Goal: Information Seeking & Learning: Check status

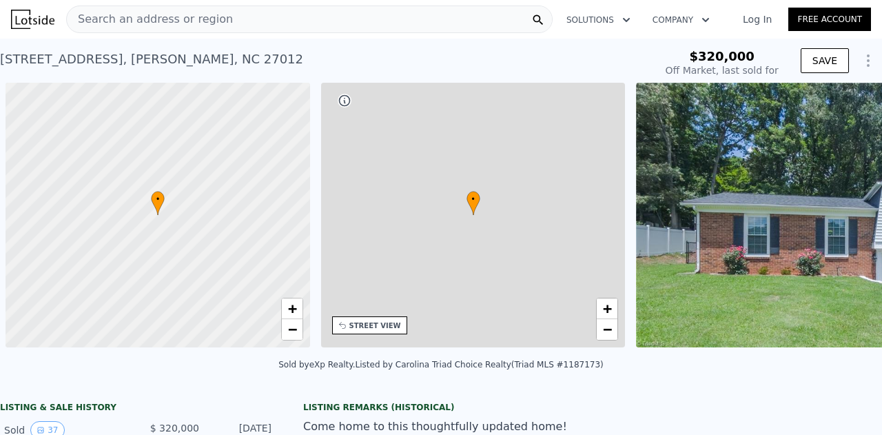
scroll to position [0, 6]
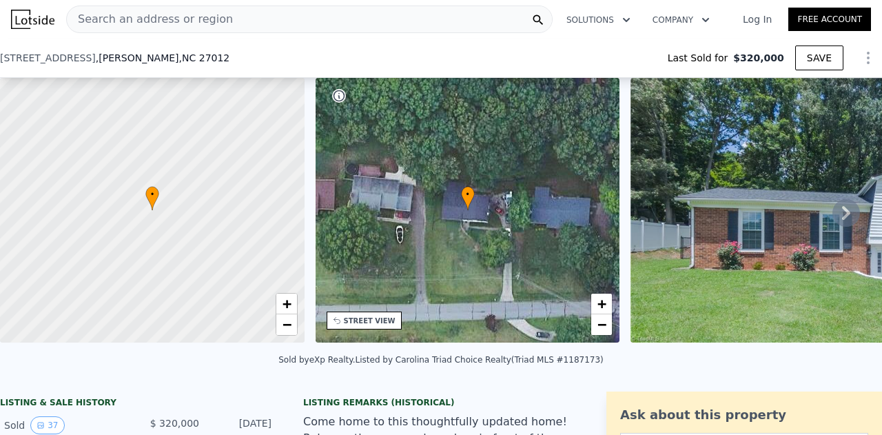
type input "-$ 337,684"
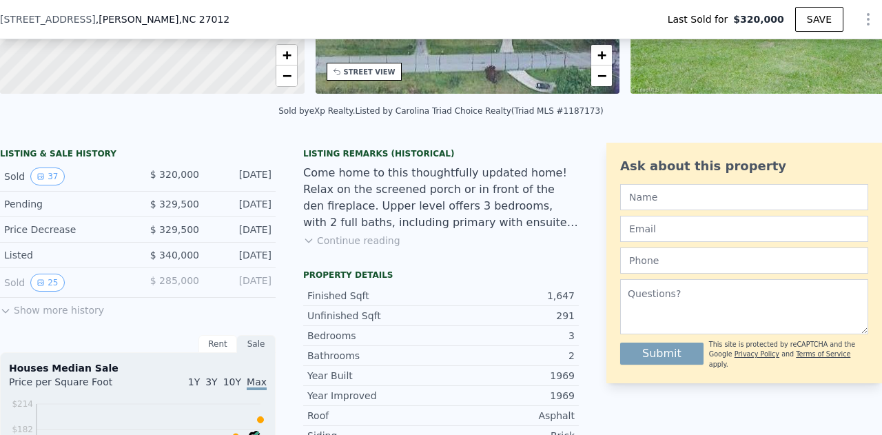
scroll to position [270, 0]
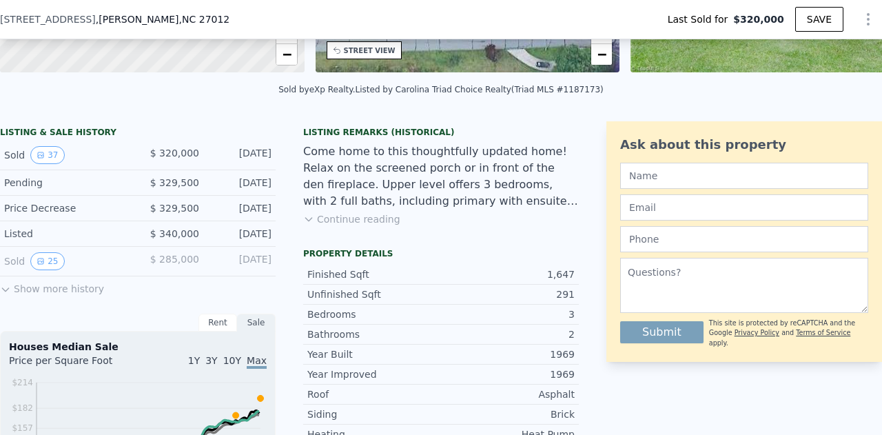
click at [57, 294] on button "Show more history" at bounding box center [52, 285] width 104 height 19
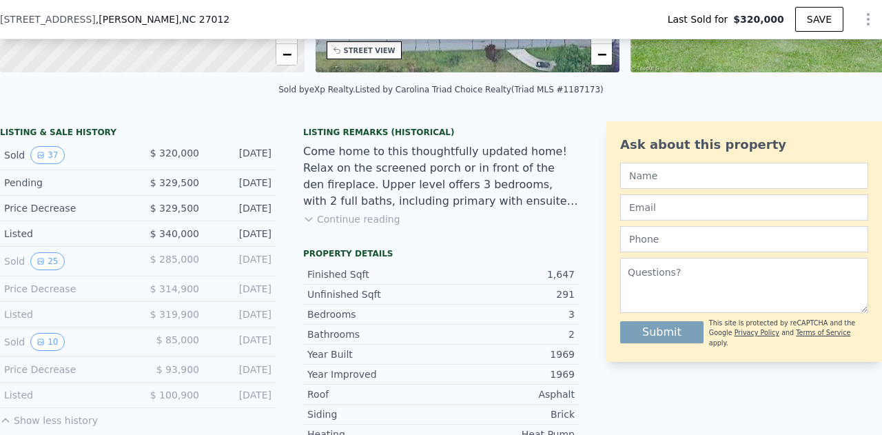
scroll to position [339, 0]
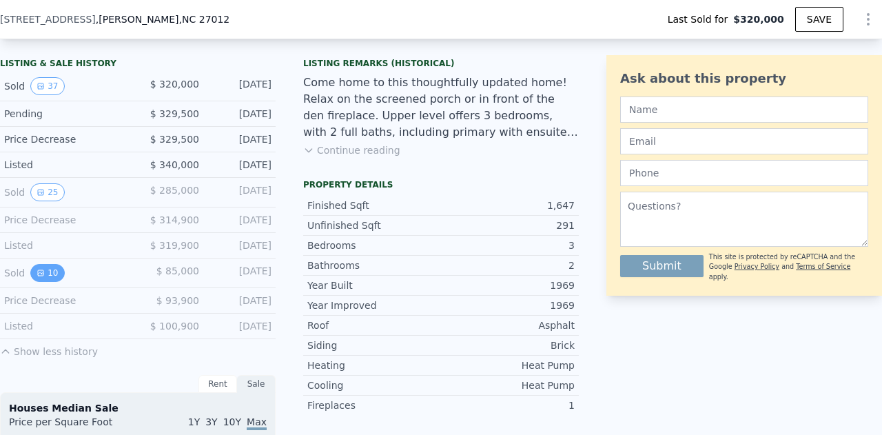
click at [52, 281] on button "10" at bounding box center [47, 273] width 34 height 18
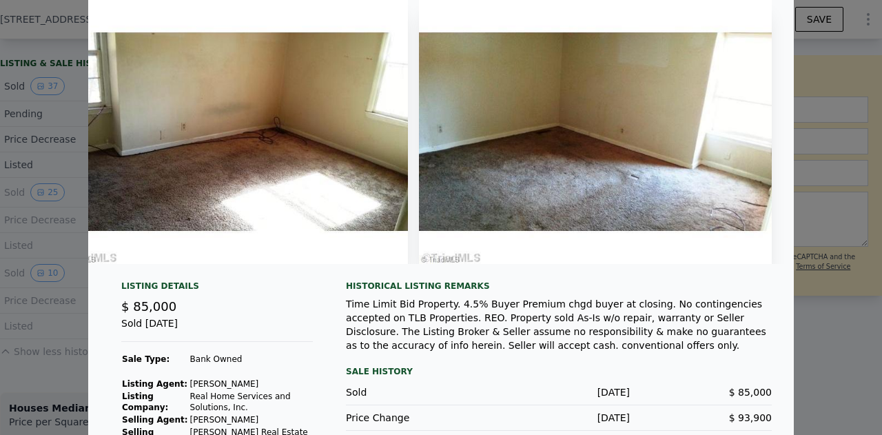
scroll to position [0, 0]
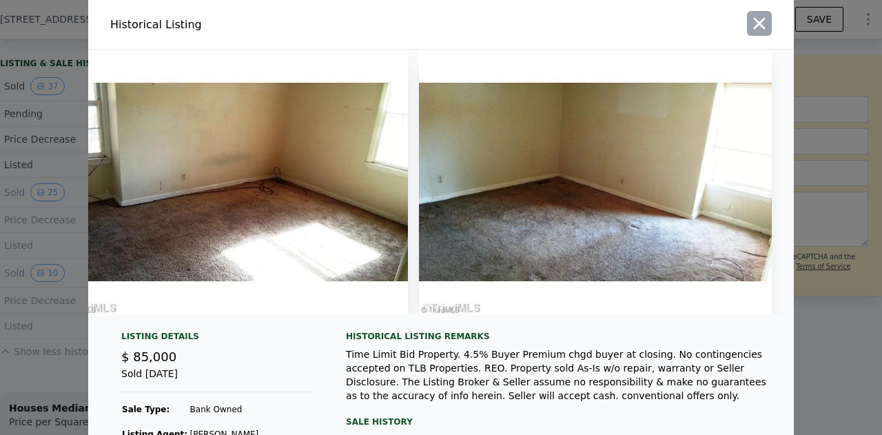
click at [750, 23] on icon "button" at bounding box center [759, 23] width 19 height 19
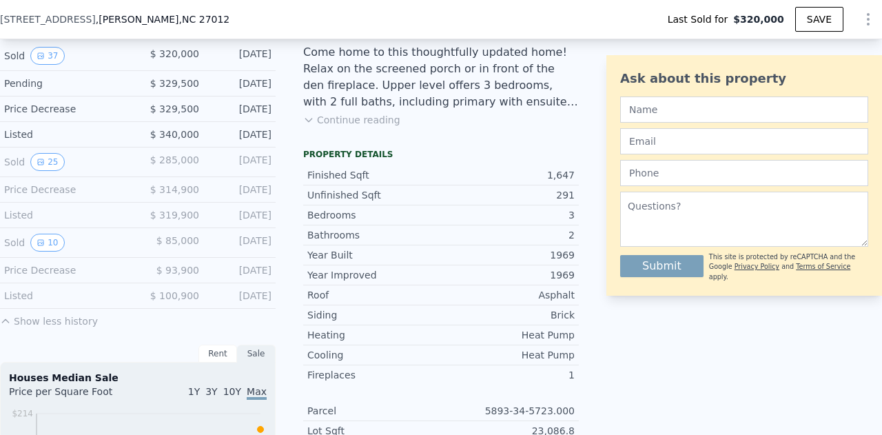
scroll to position [339, 0]
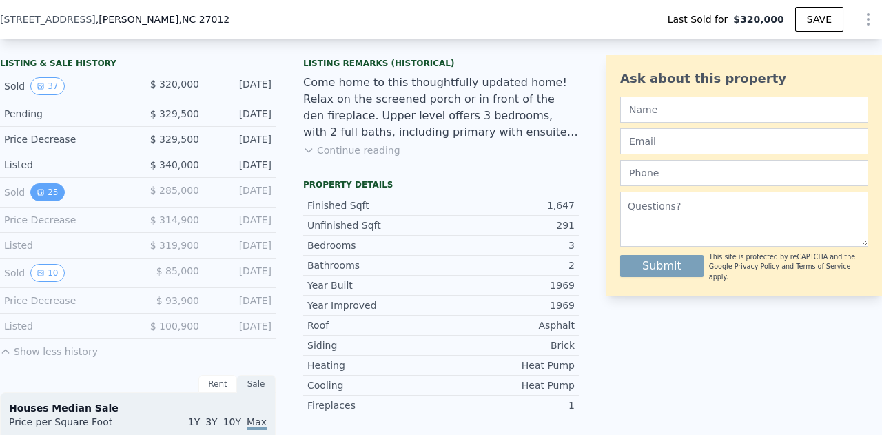
click at [52, 201] on button "25" at bounding box center [47, 192] width 34 height 18
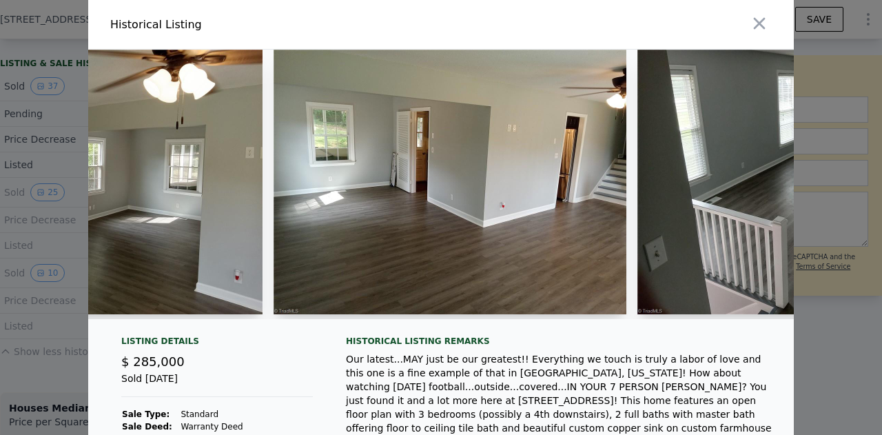
scroll to position [0, 3911]
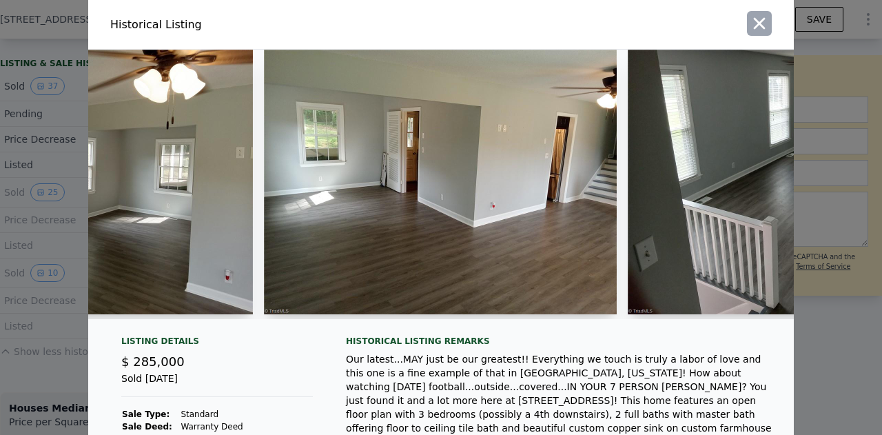
click at [755, 27] on icon "button" at bounding box center [759, 23] width 19 height 19
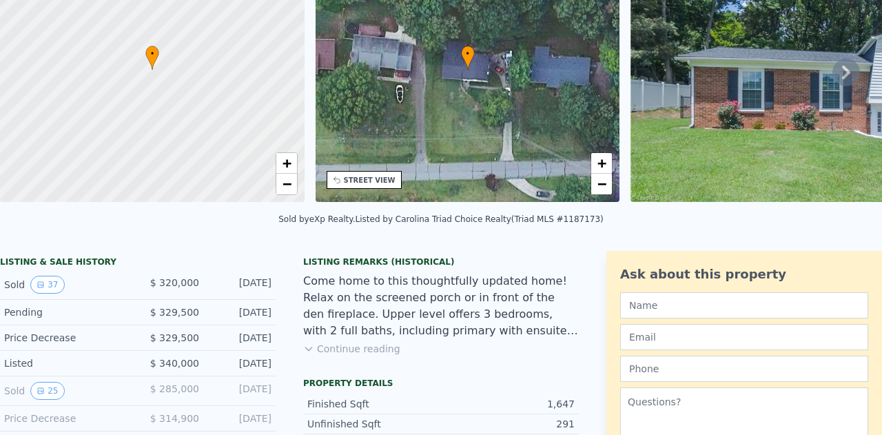
scroll to position [0, 0]
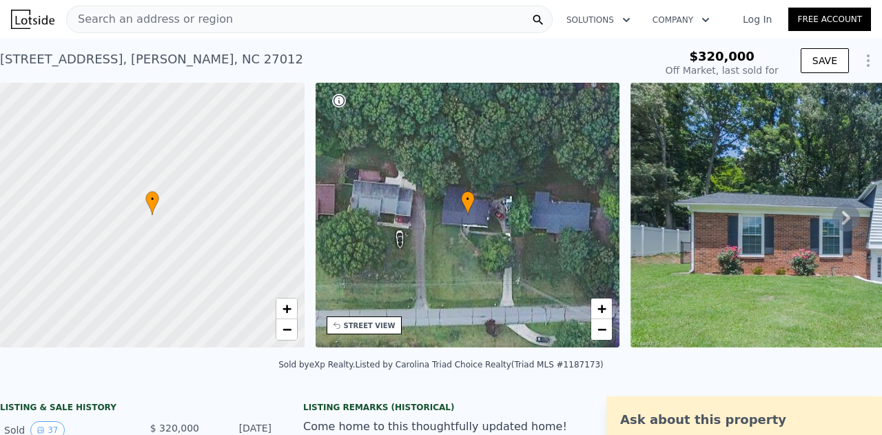
click at [208, 19] on span "Search an address or region" at bounding box center [150, 19] width 166 height 17
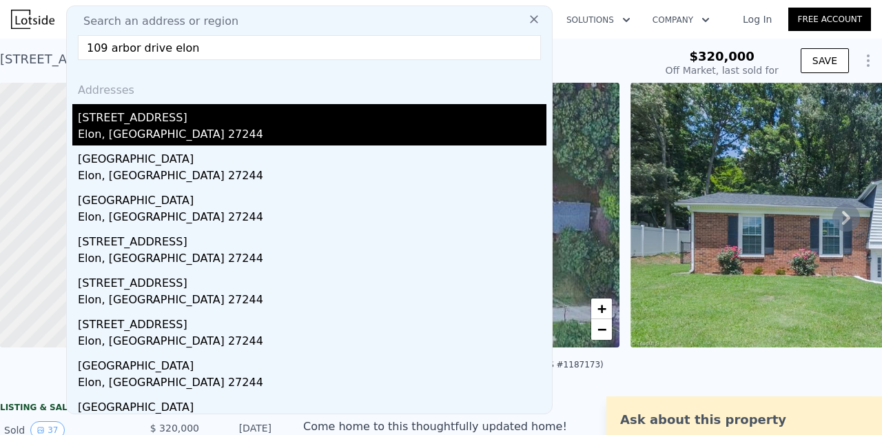
type input "109 arbor drive elon"
click at [134, 129] on div "Elon, [GEOGRAPHIC_DATA] 27244" at bounding box center [312, 135] width 469 height 19
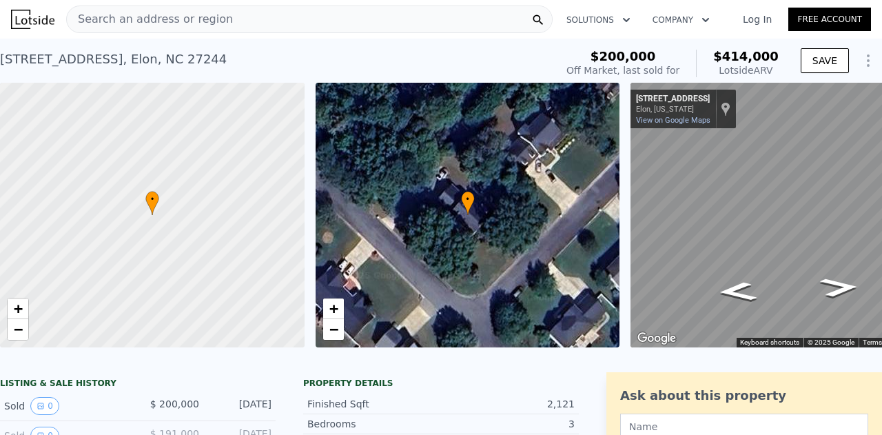
click at [190, 23] on span "Search an address or region" at bounding box center [150, 19] width 166 height 17
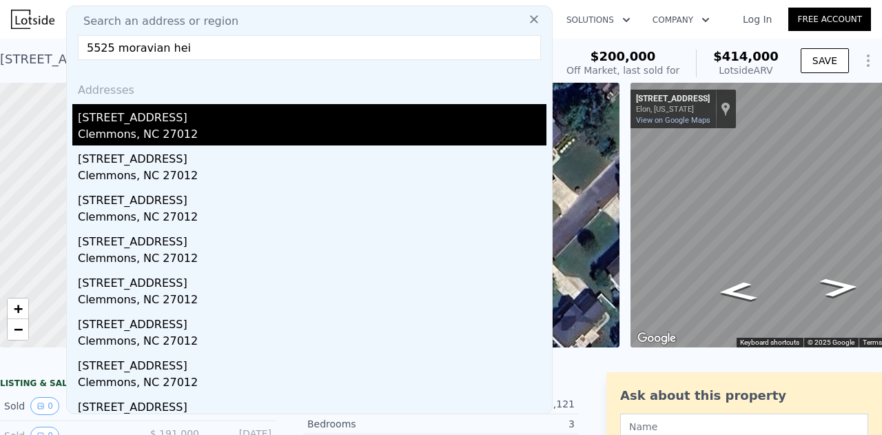
type input "5525 moravian hei"
click at [182, 120] on div "[STREET_ADDRESS]" at bounding box center [312, 115] width 469 height 22
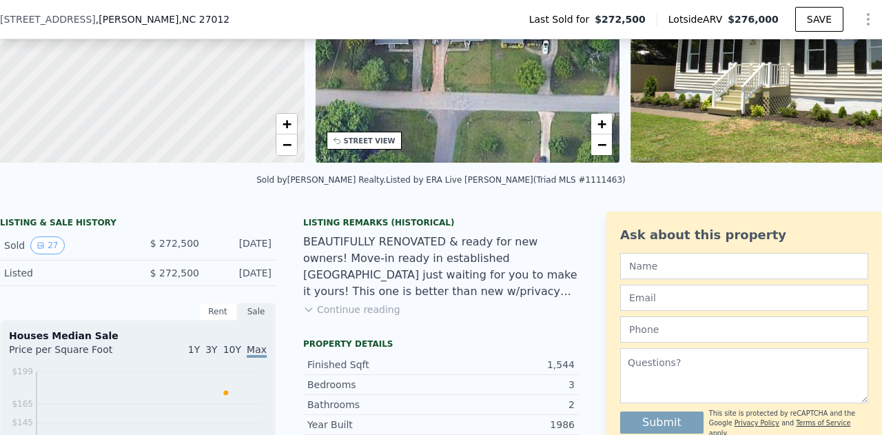
scroll to position [201, 0]
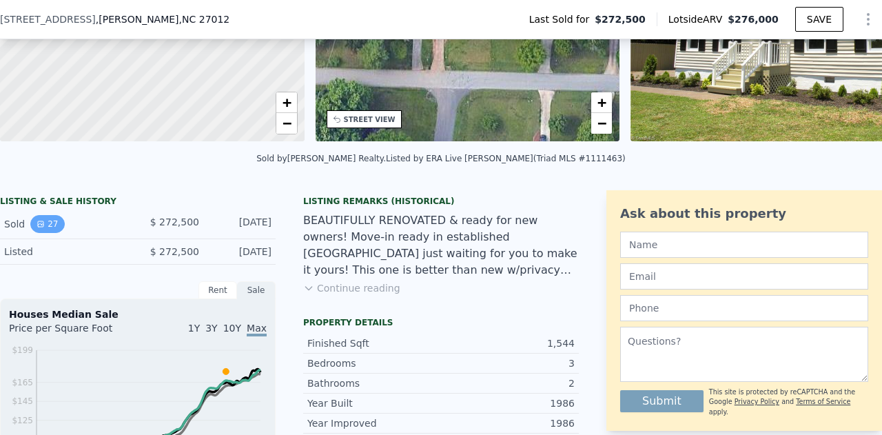
click at [38, 233] on button "27" at bounding box center [47, 224] width 34 height 18
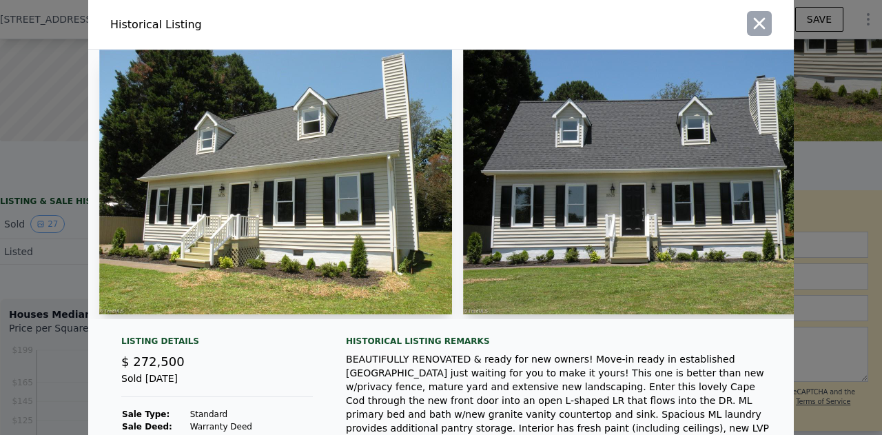
click at [753, 26] on icon "button" at bounding box center [759, 23] width 19 height 19
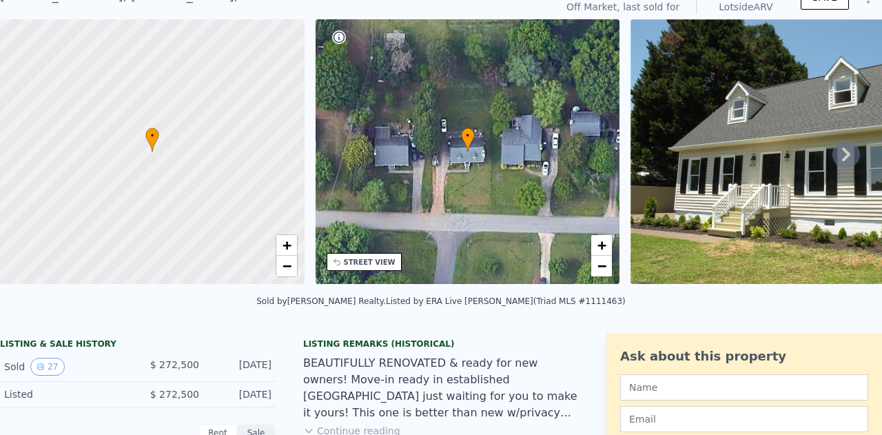
scroll to position [5, 0]
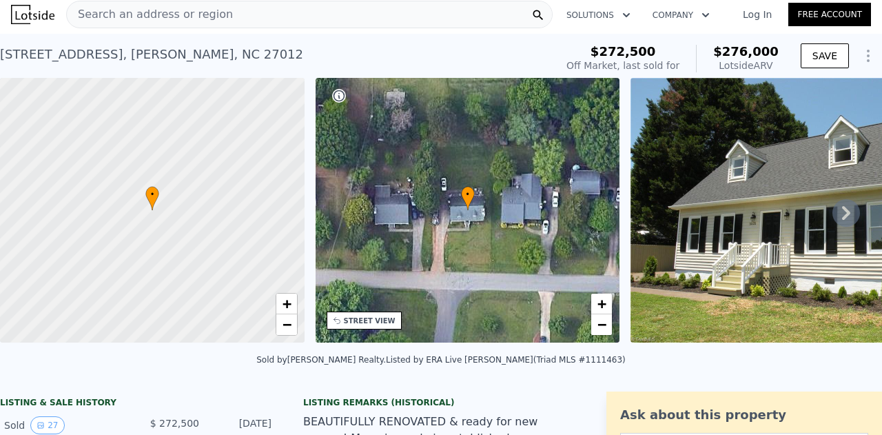
click at [252, 6] on div "Search an address or region" at bounding box center [309, 15] width 487 height 28
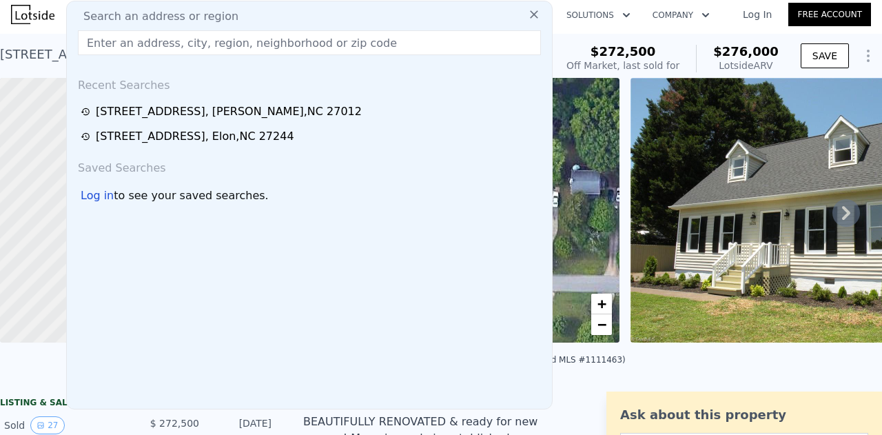
click at [236, 42] on input "text" at bounding box center [309, 42] width 463 height 25
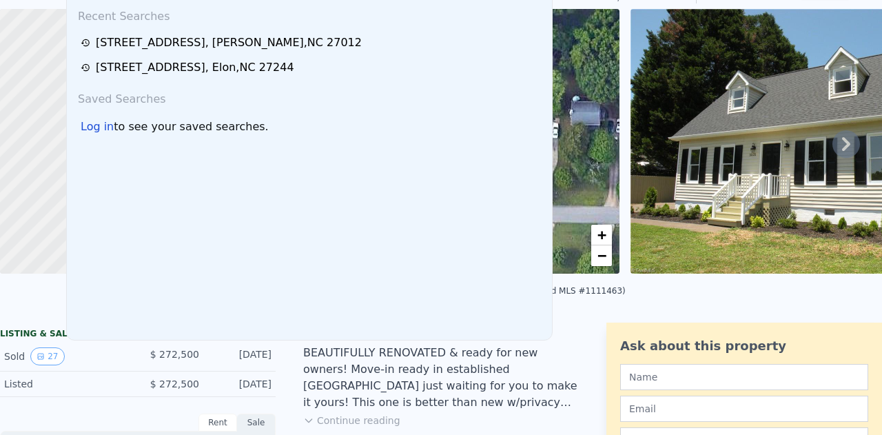
scroll to position [0, 0]
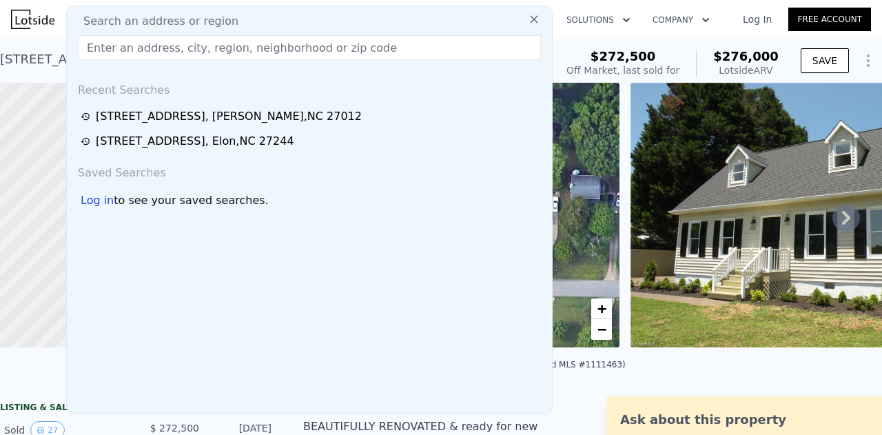
click at [233, 53] on input "text" at bounding box center [309, 47] width 463 height 25
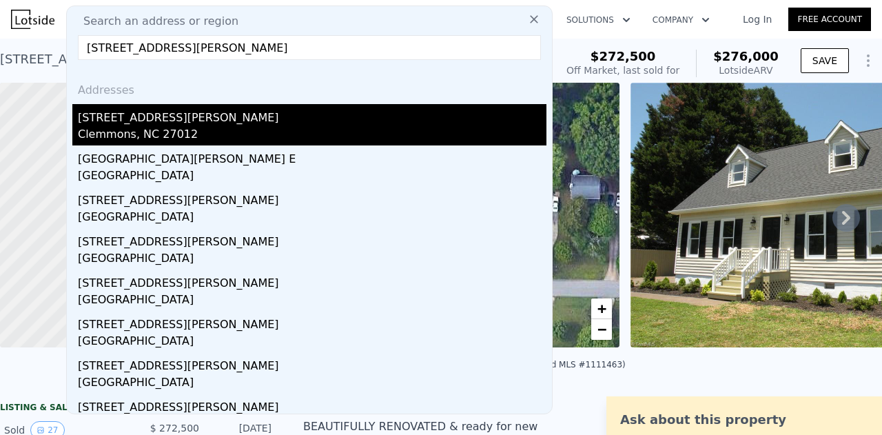
type input "[STREET_ADDRESS][PERSON_NAME]"
click at [153, 136] on div "Clemmons, NC 27012" at bounding box center [312, 135] width 469 height 19
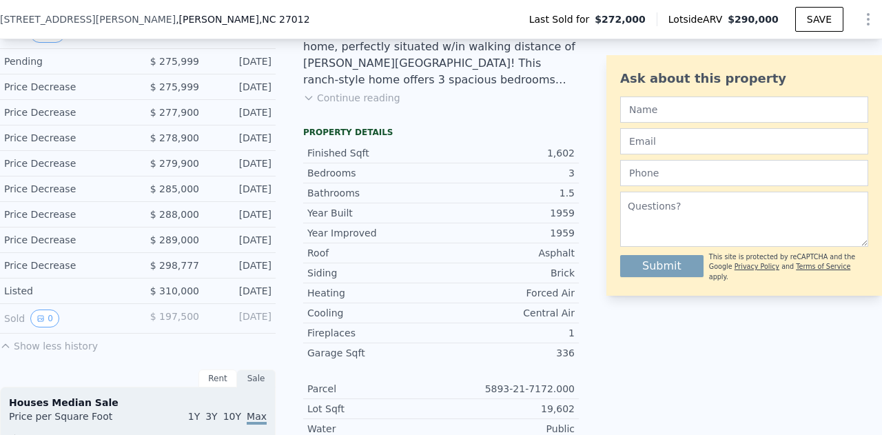
scroll to position [413, 0]
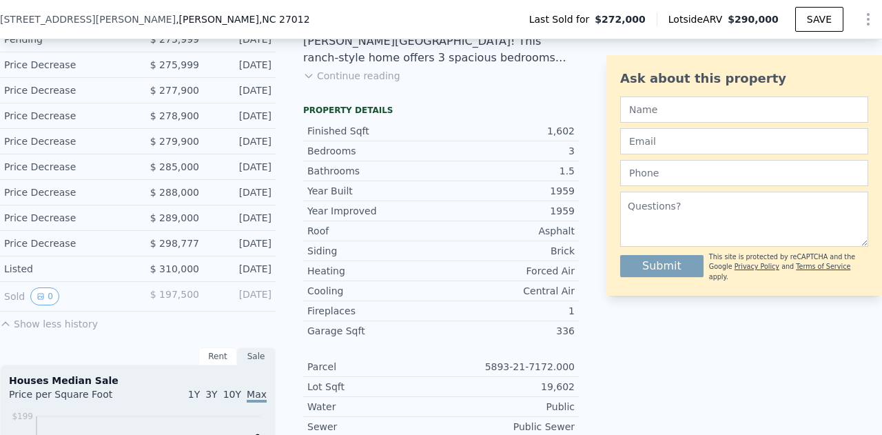
click at [50, 331] on button "Show less history" at bounding box center [49, 320] width 98 height 19
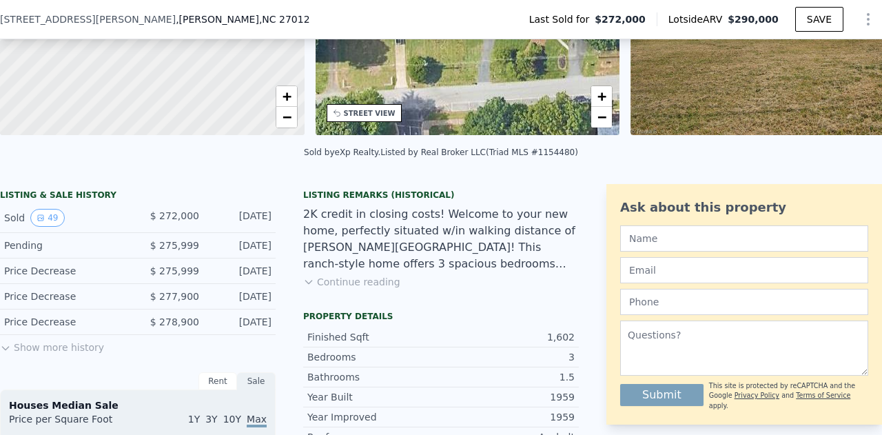
scroll to position [207, 0]
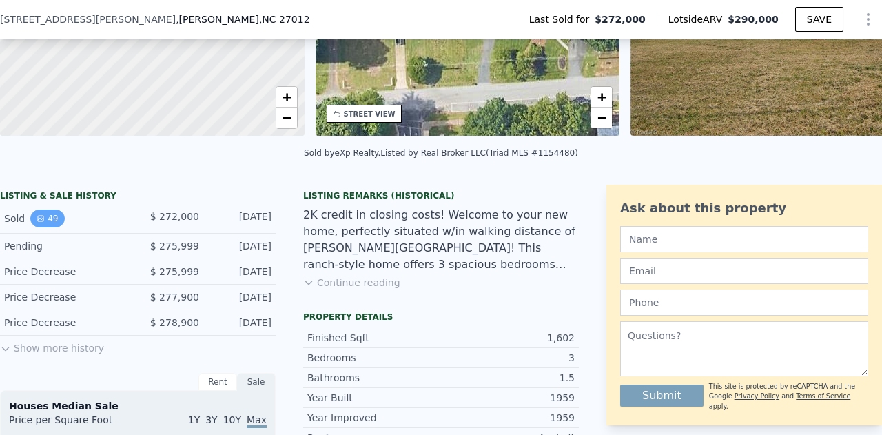
click at [54, 227] on button "49" at bounding box center [47, 218] width 34 height 18
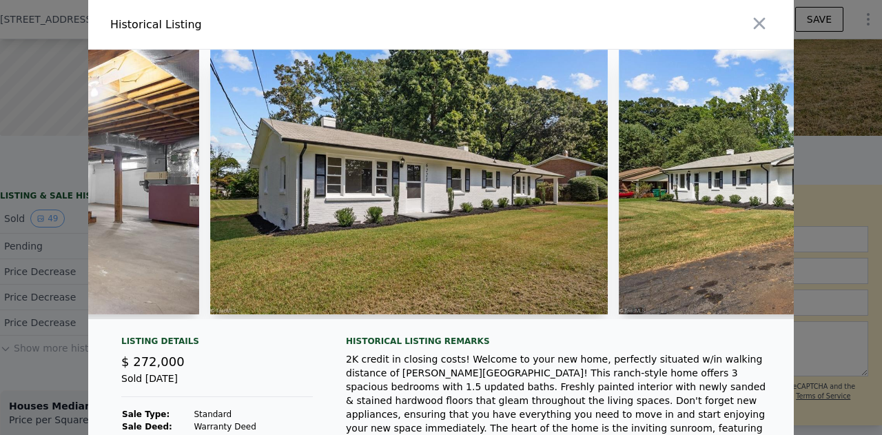
scroll to position [0, 13521]
